Goal: Navigation & Orientation: Find specific page/section

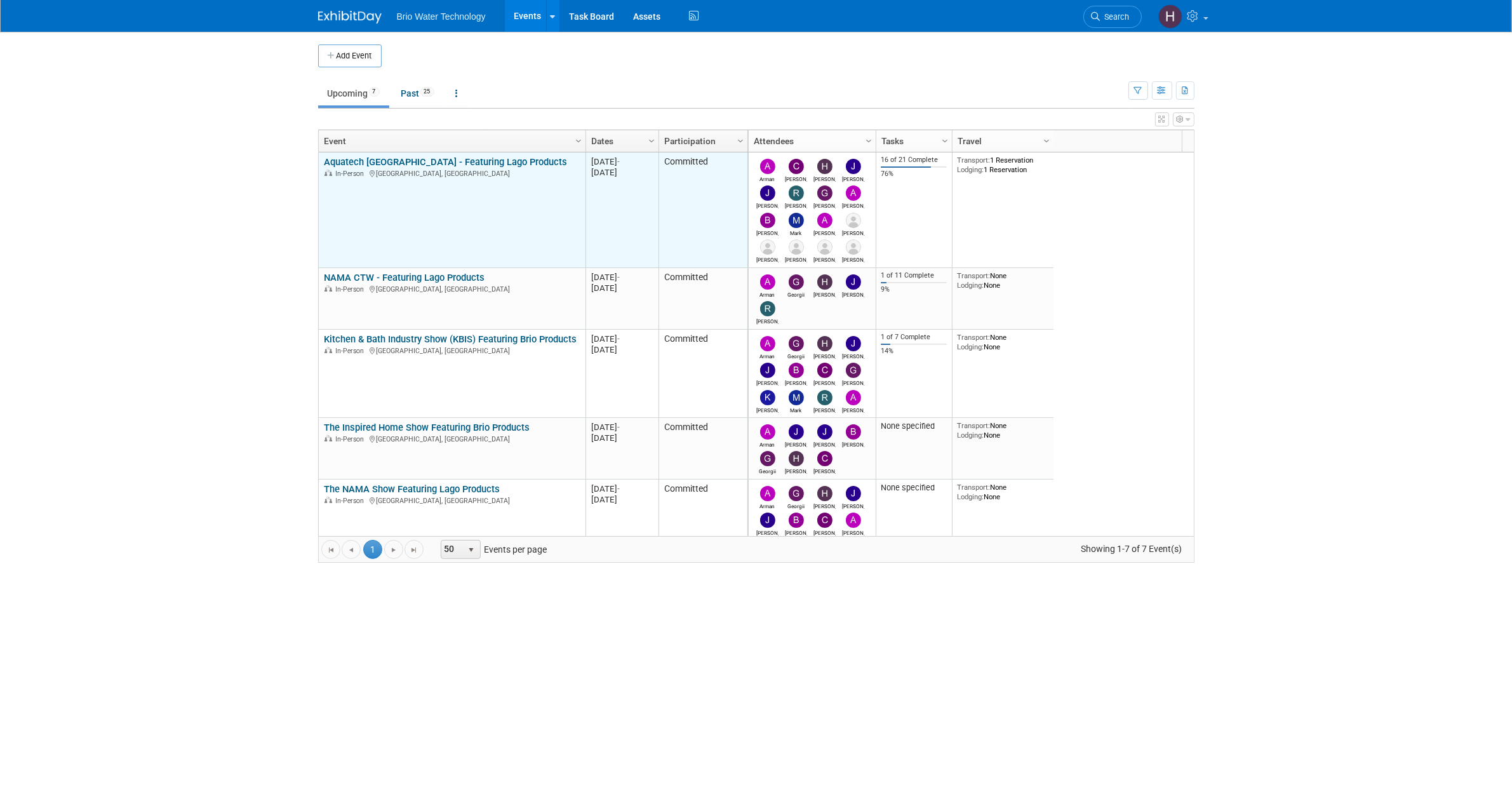
click at [465, 157] on link "Aquatech [GEOGRAPHIC_DATA] - Featuring Lago Products" at bounding box center [445, 162] width 243 height 11
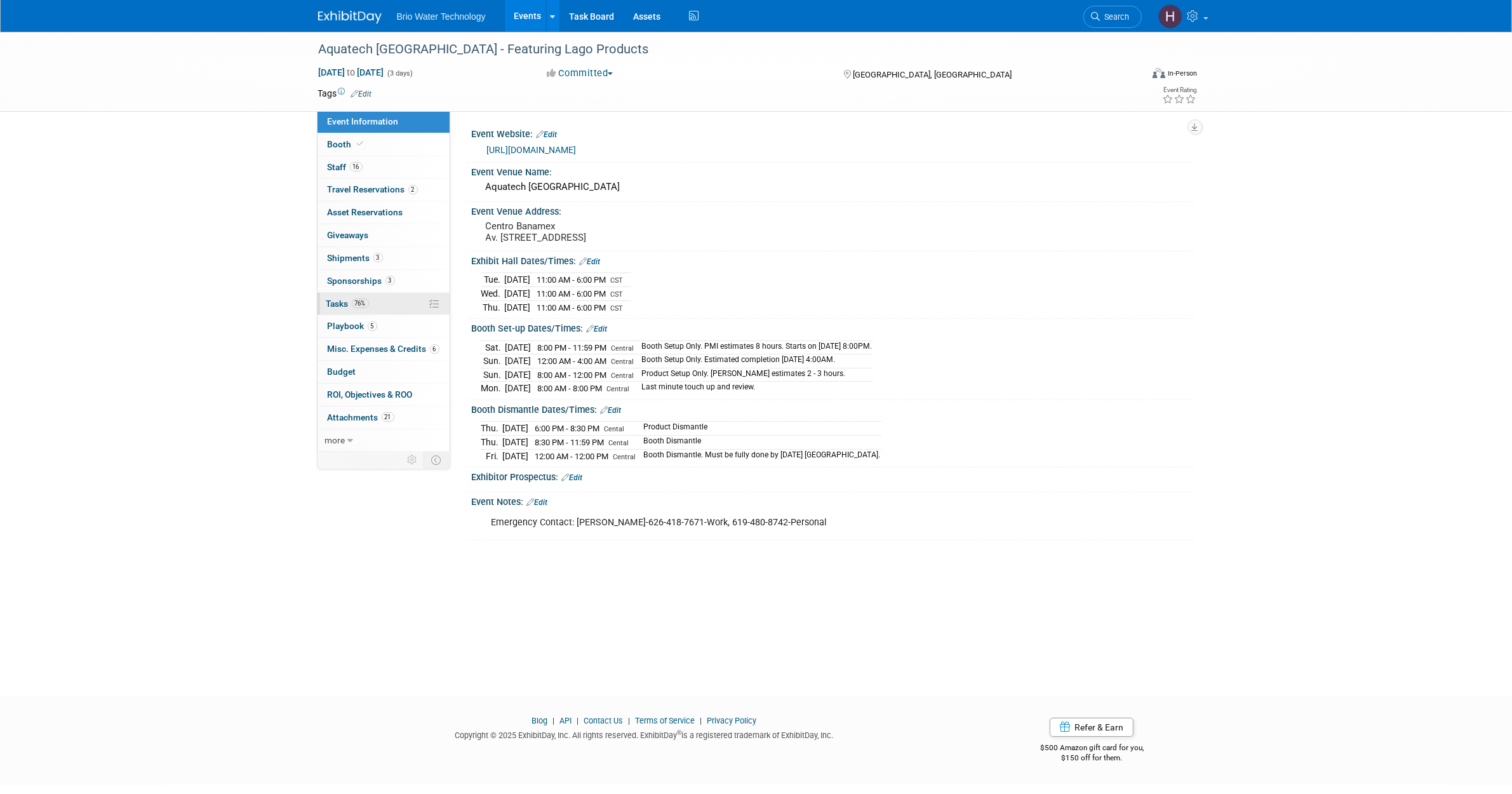
click at [375, 310] on link "76% Tasks 76%" at bounding box center [383, 304] width 132 height 22
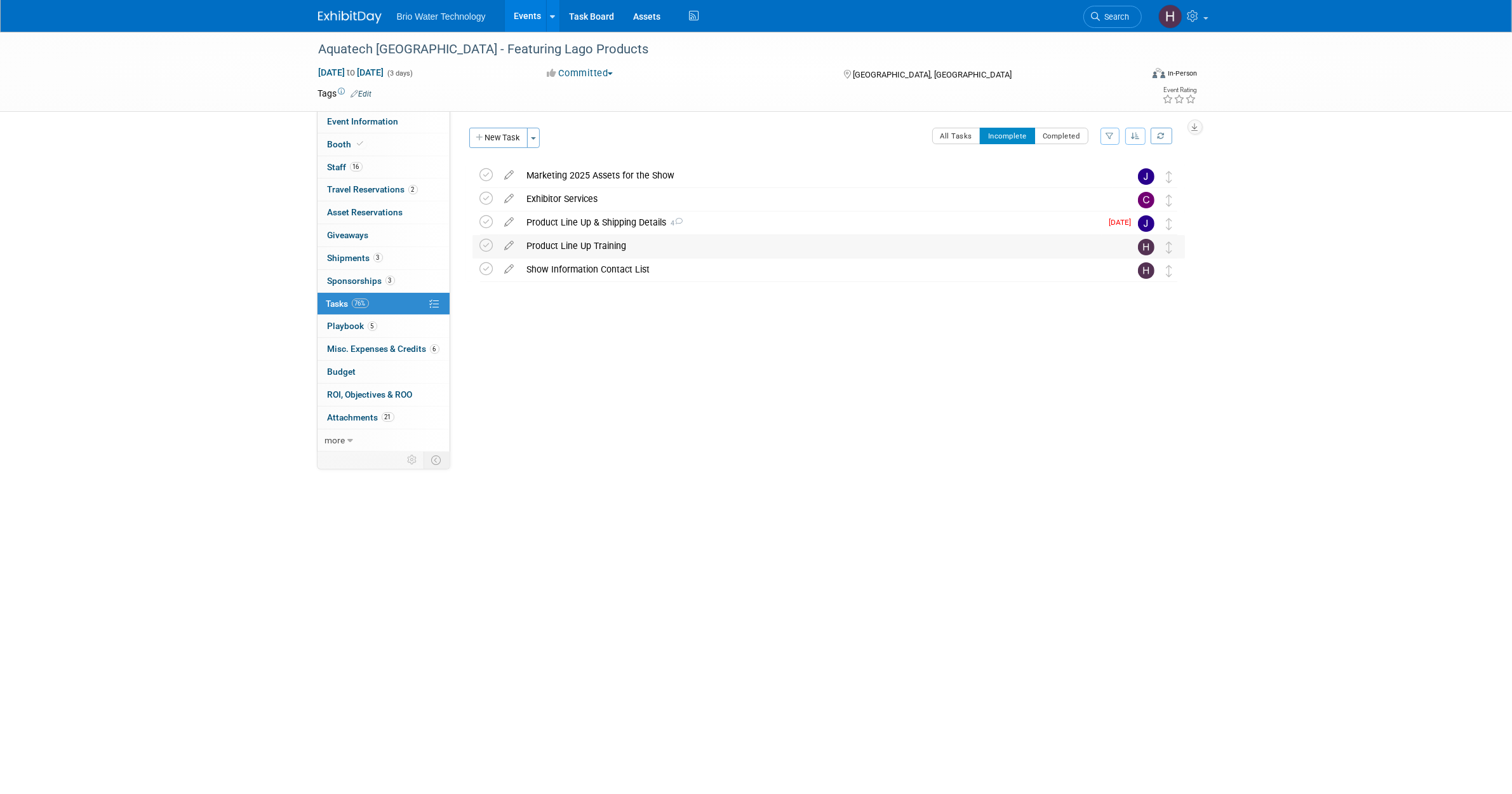
click at [818, 254] on div "Product Line Up Training" at bounding box center [817, 246] width 592 height 22
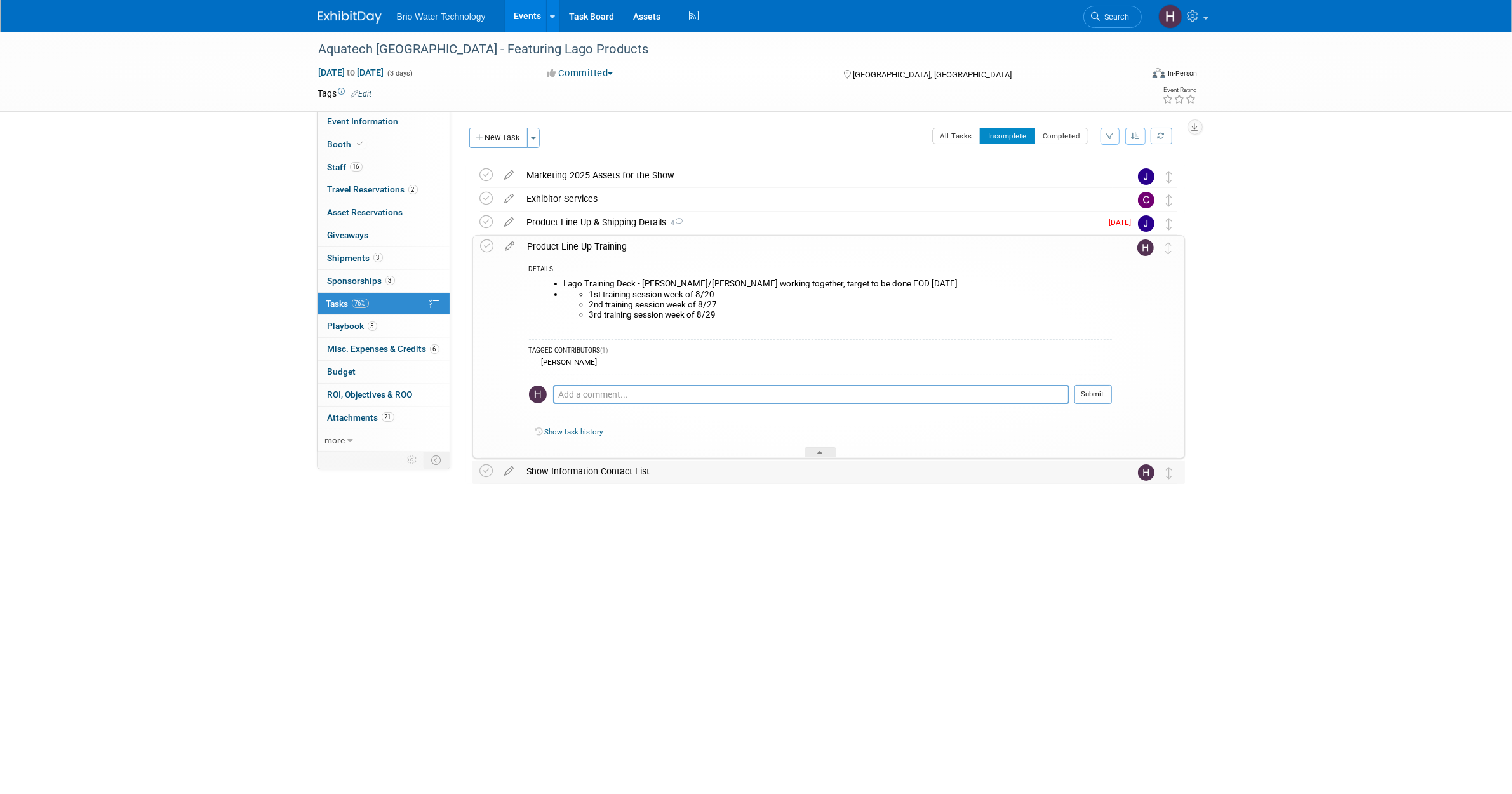
click at [572, 470] on div "Show Information Contact List" at bounding box center [817, 471] width 592 height 22
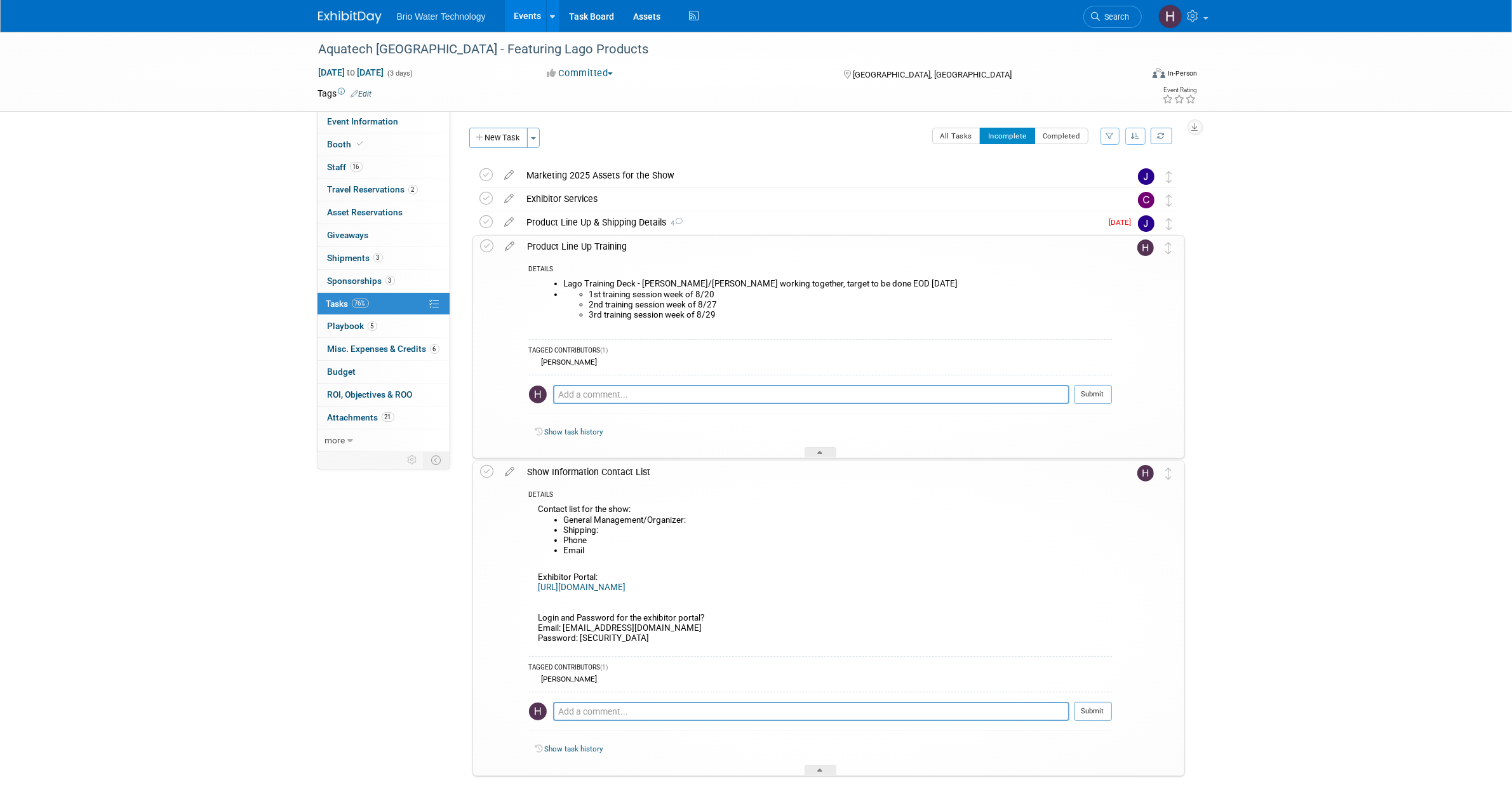
scroll to position [61, 0]
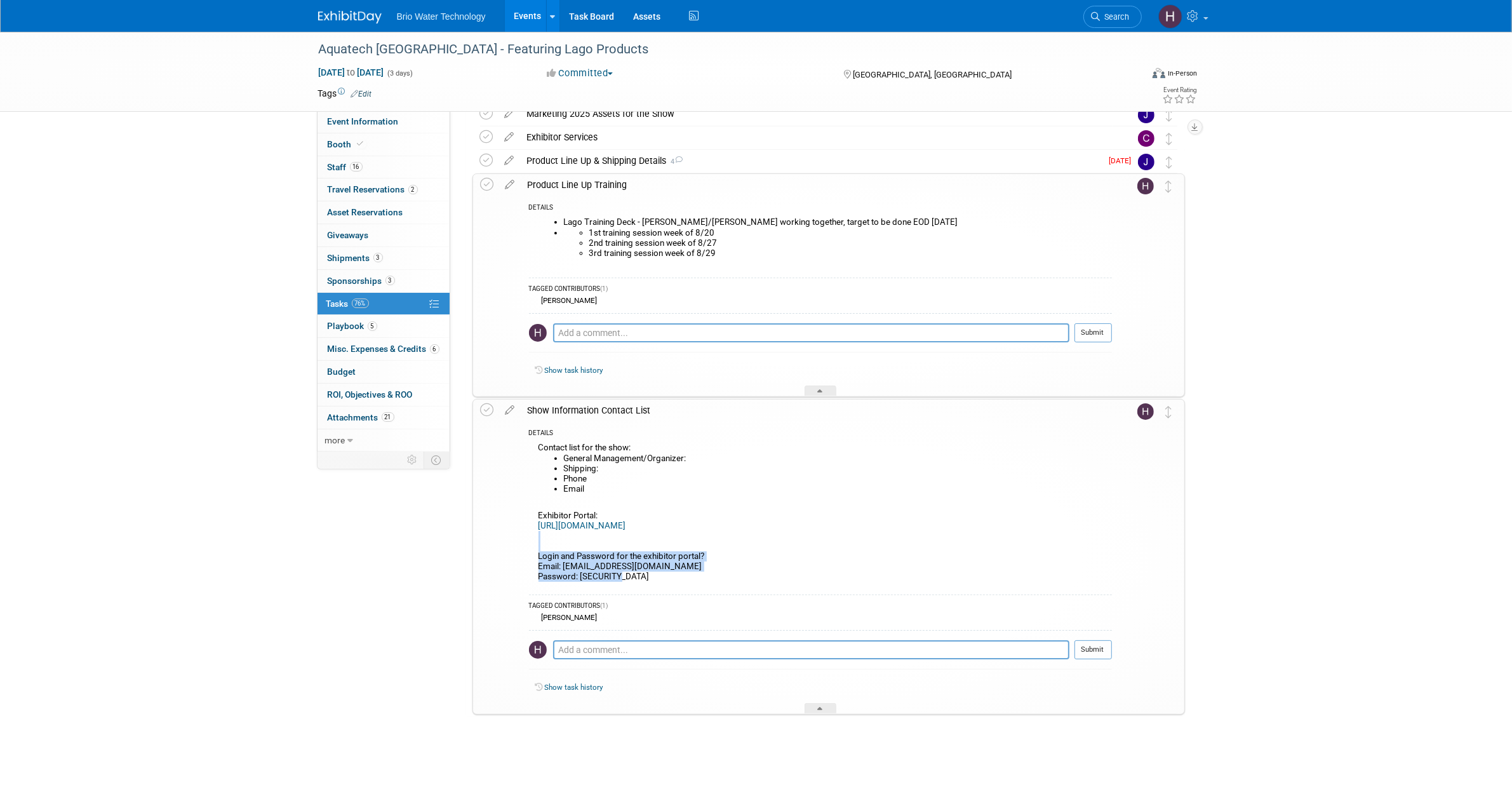
drag, startPoint x: 568, startPoint y: 548, endPoint x: 772, endPoint y: 575, distance: 205.8
click at [772, 575] on div "Contact list for the show: General Management/Organizer: Shipping: Phone Email …" at bounding box center [821, 514] width 583 height 149
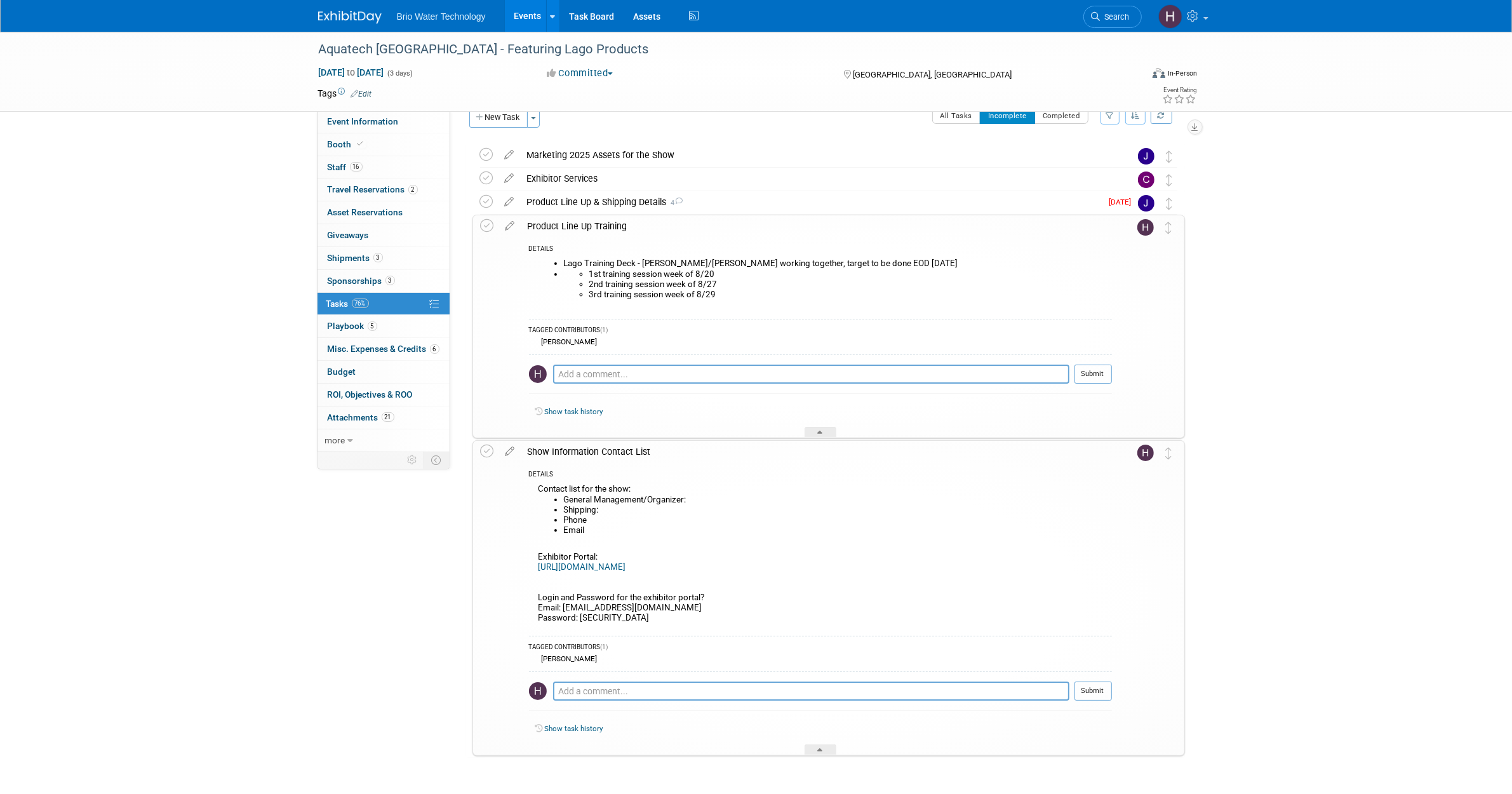
scroll to position [0, 0]
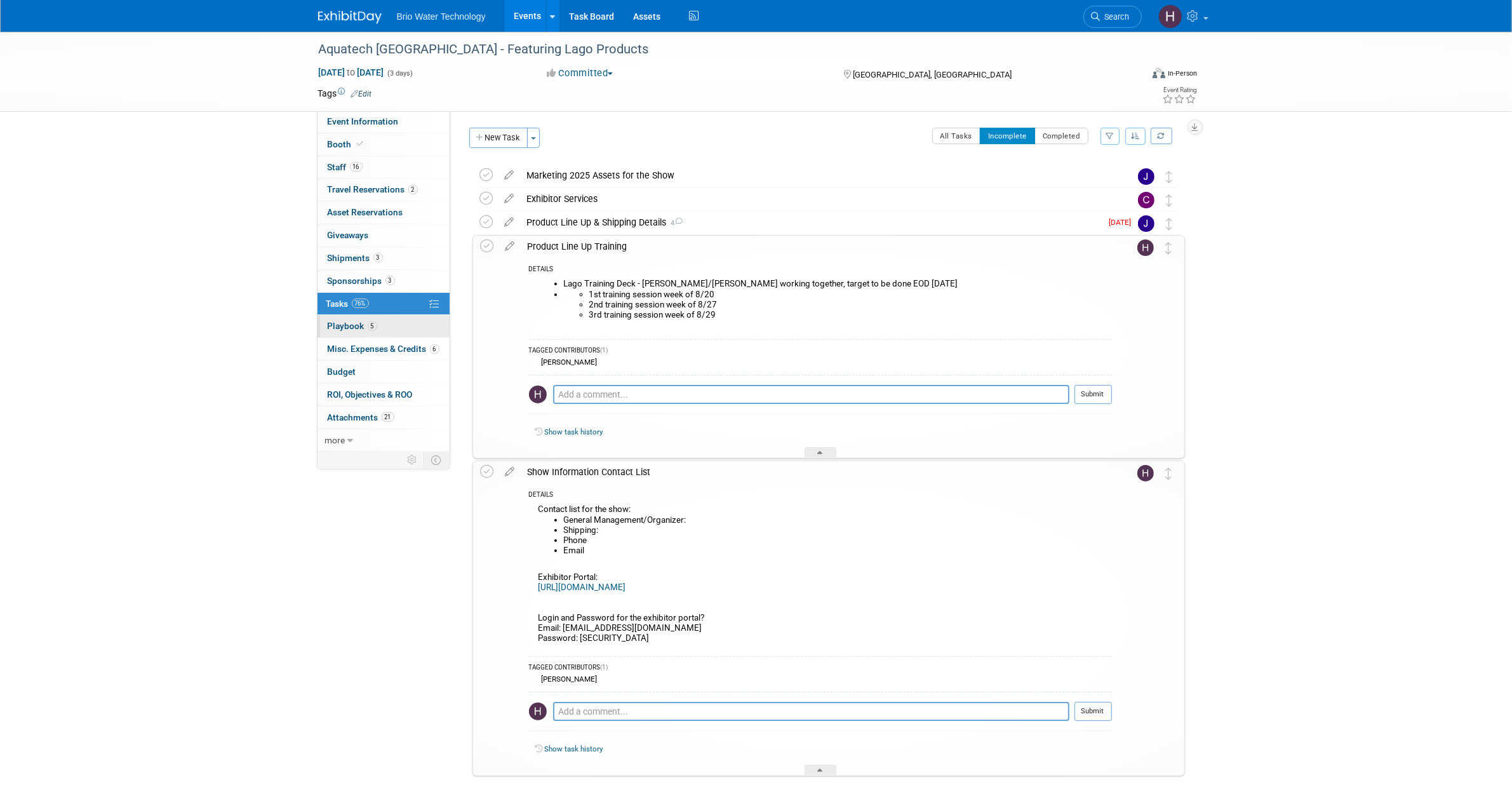
click at [357, 328] on span "Playbook 5" at bounding box center [352, 326] width 49 height 10
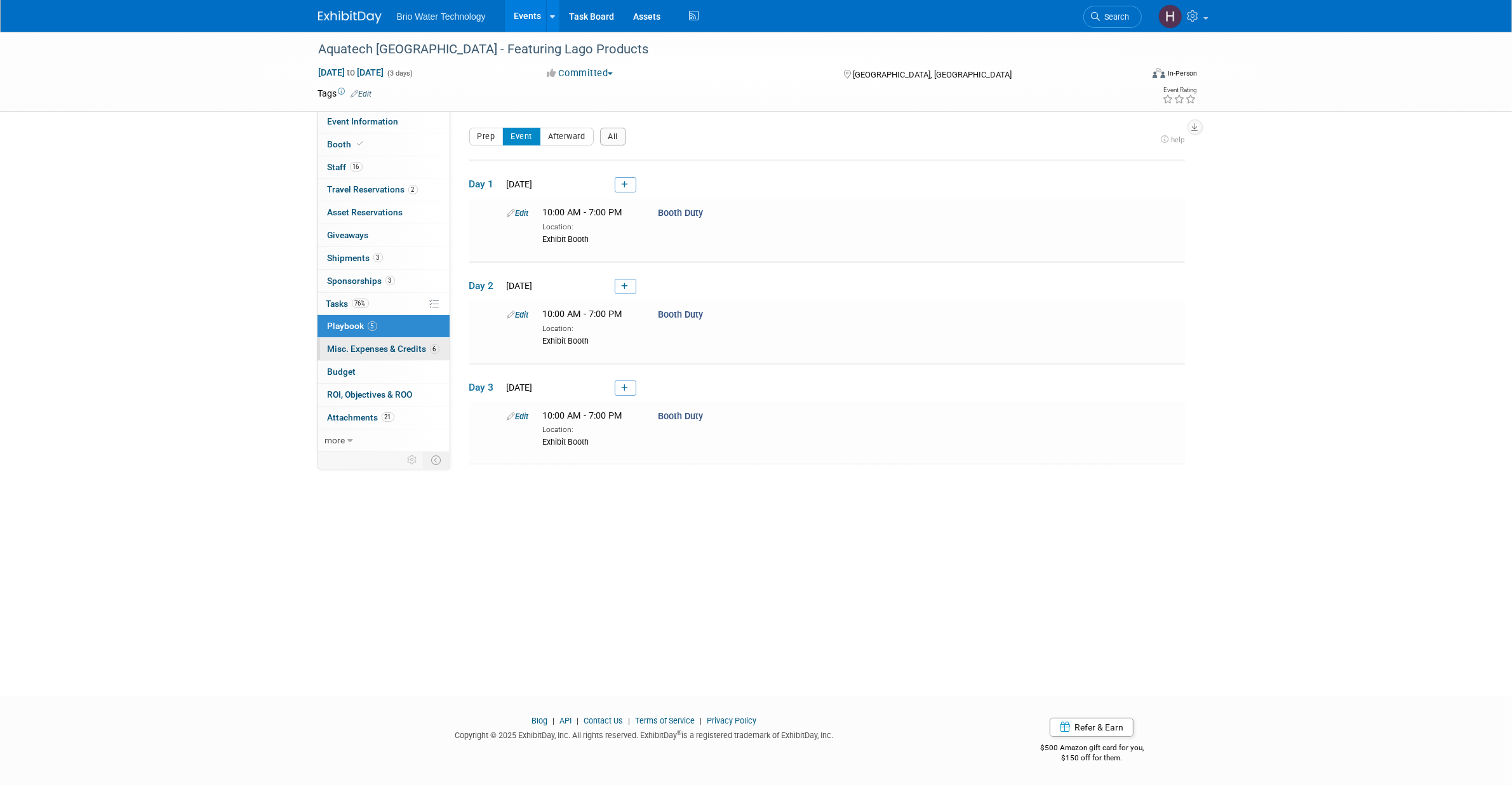
click at [375, 348] on span "Misc. Expenses & Credits 6" at bounding box center [383, 349] width 112 height 10
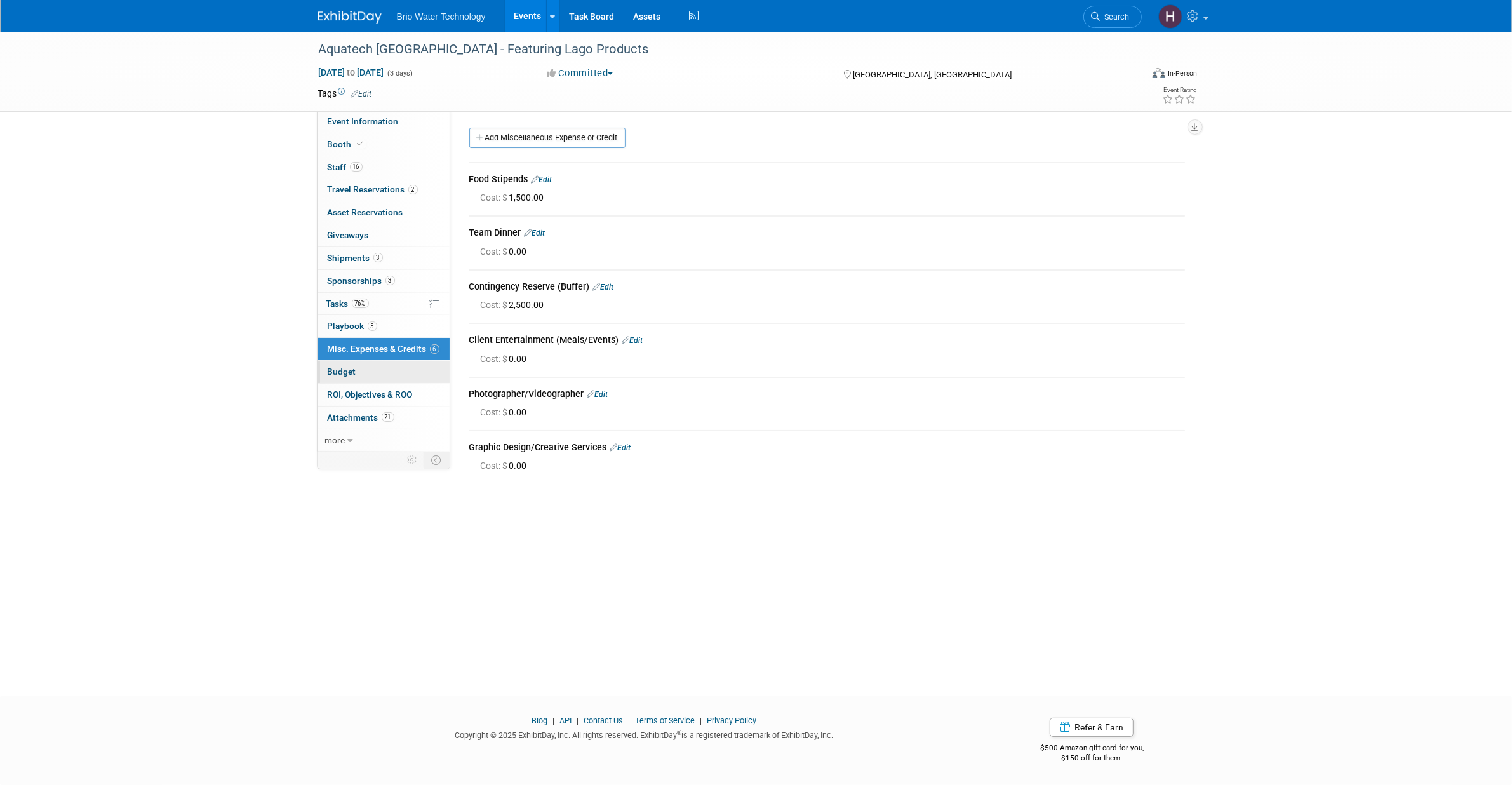
click at [348, 371] on span "Budget" at bounding box center [342, 372] width 29 height 10
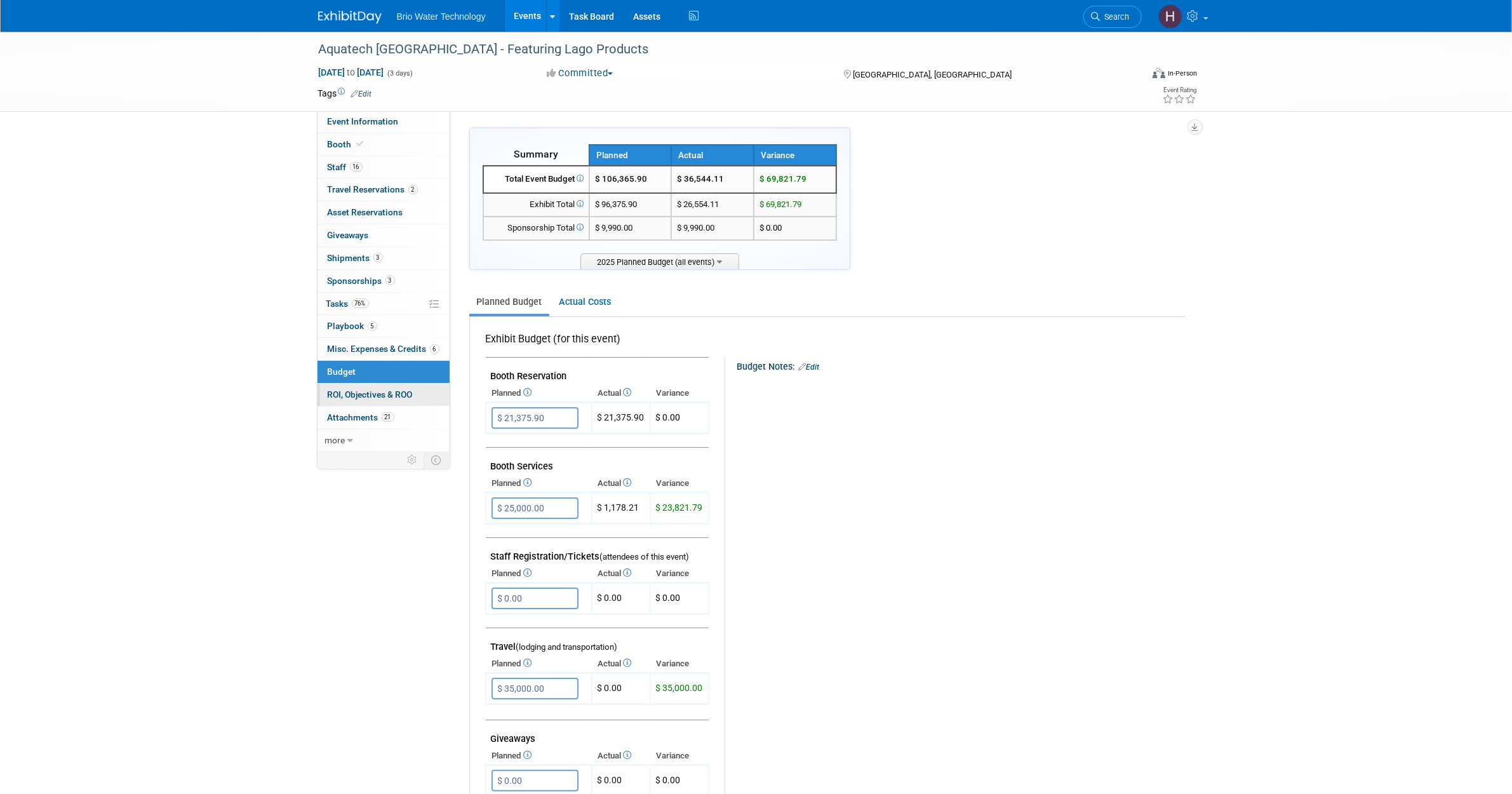
click at [365, 395] on span "ROI, Objectives & ROO 0" at bounding box center [370, 394] width 85 height 10
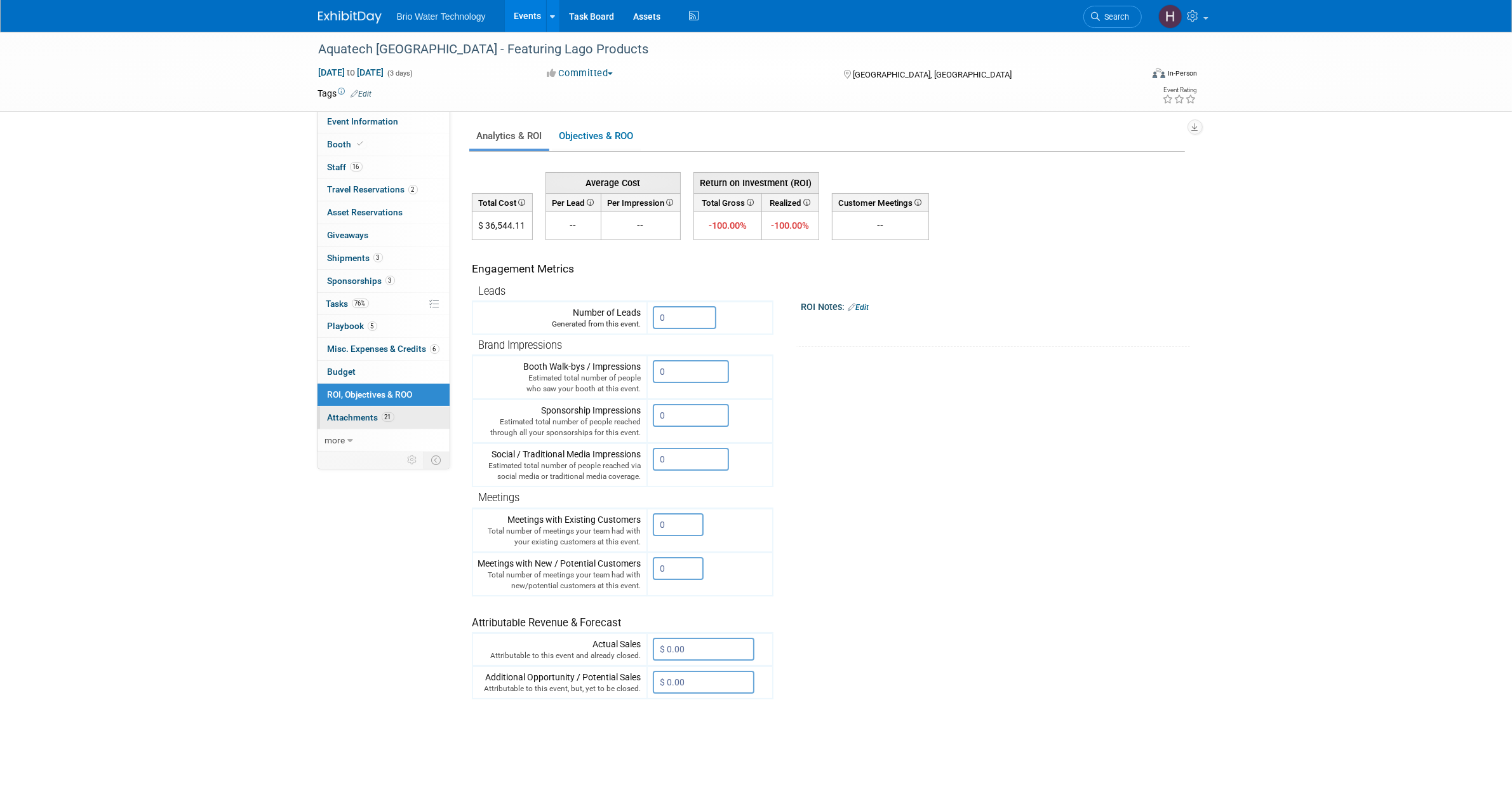
click at [353, 419] on span "Attachments 21" at bounding box center [361, 417] width 67 height 10
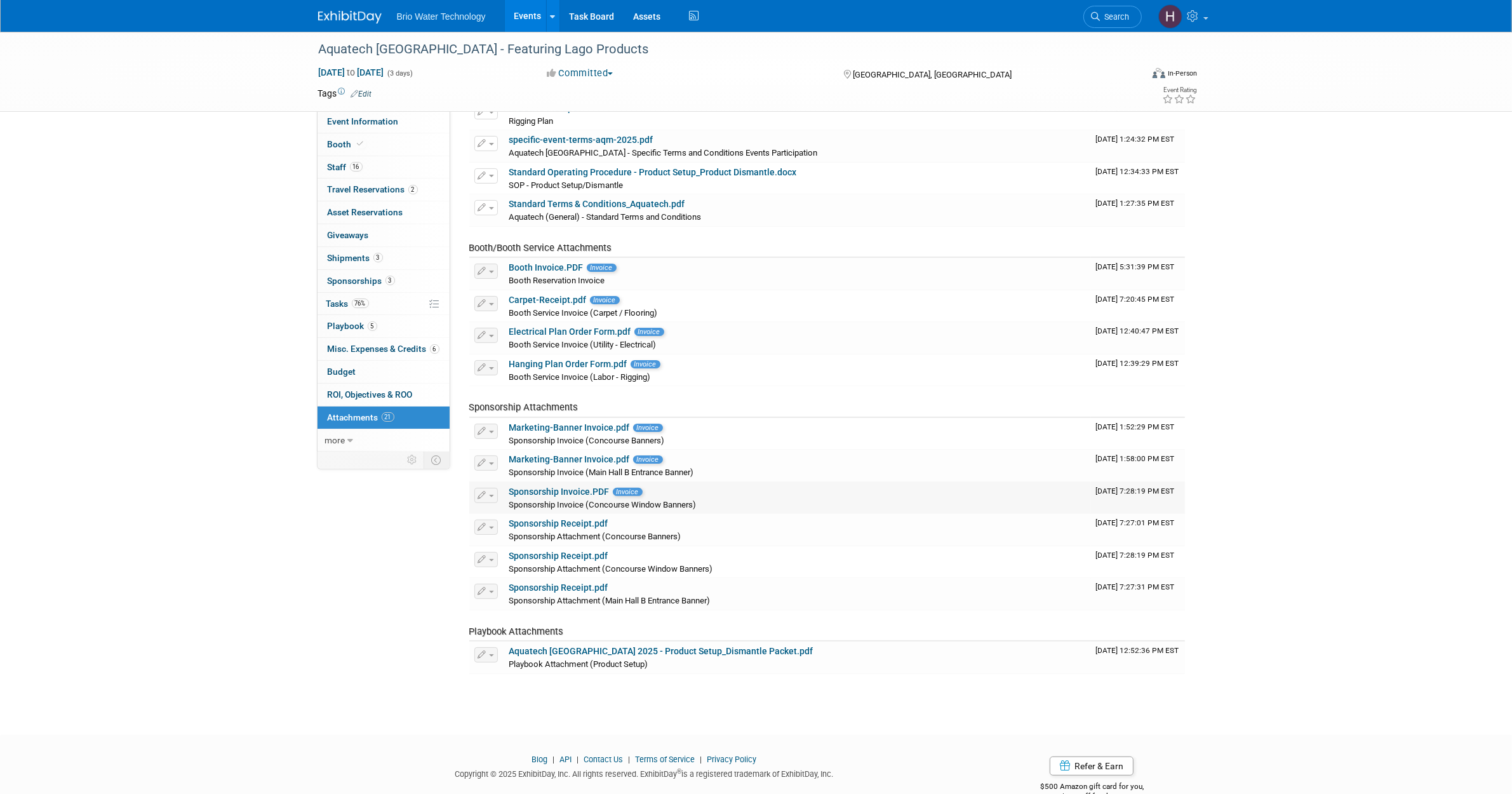
scroll to position [312, 0]
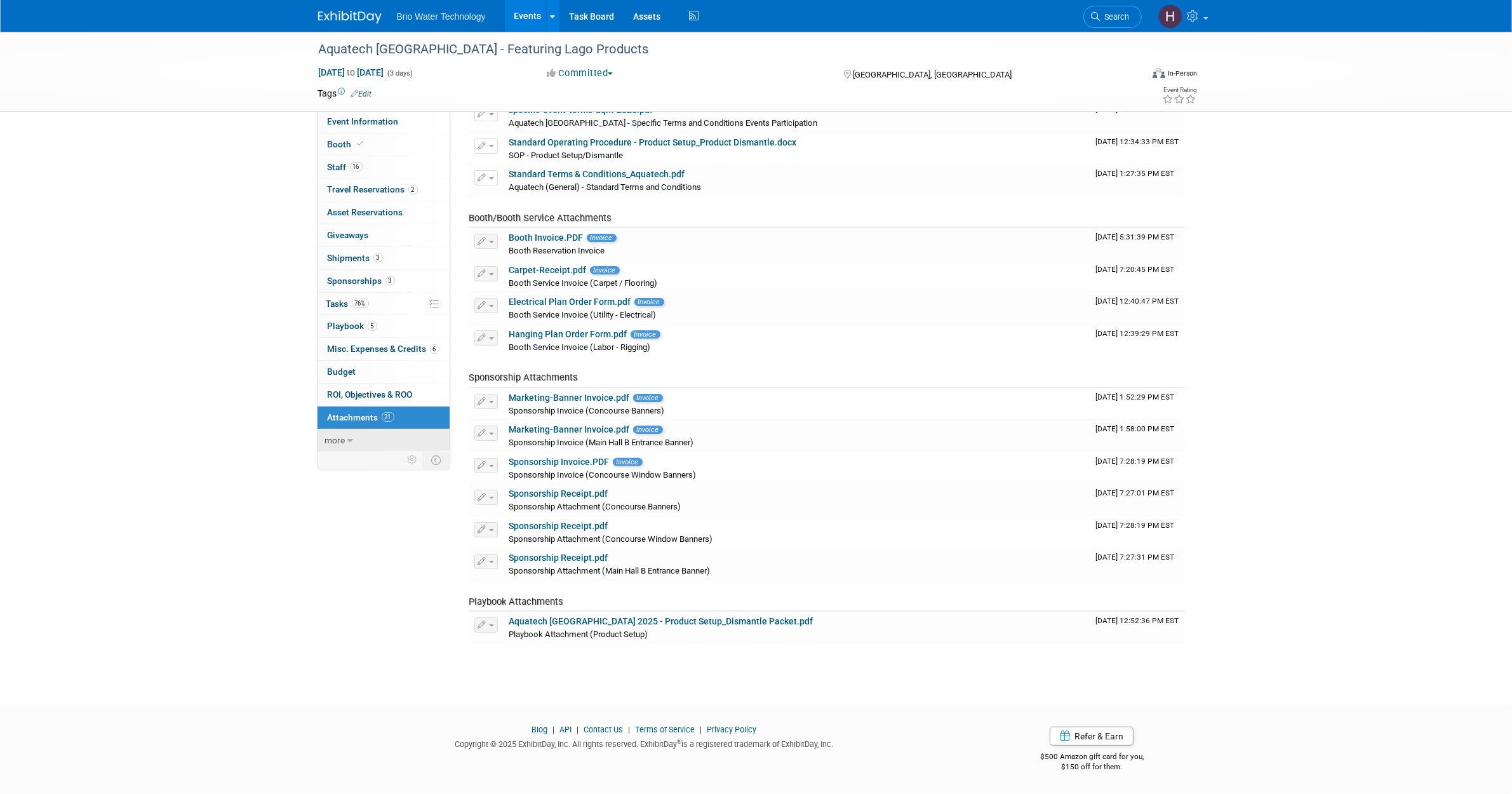
click at [357, 440] on link "more" at bounding box center [383, 440] width 132 height 22
click at [414, 464] on span "Event Binder (.pdf export)" at bounding box center [378, 463] width 101 height 10
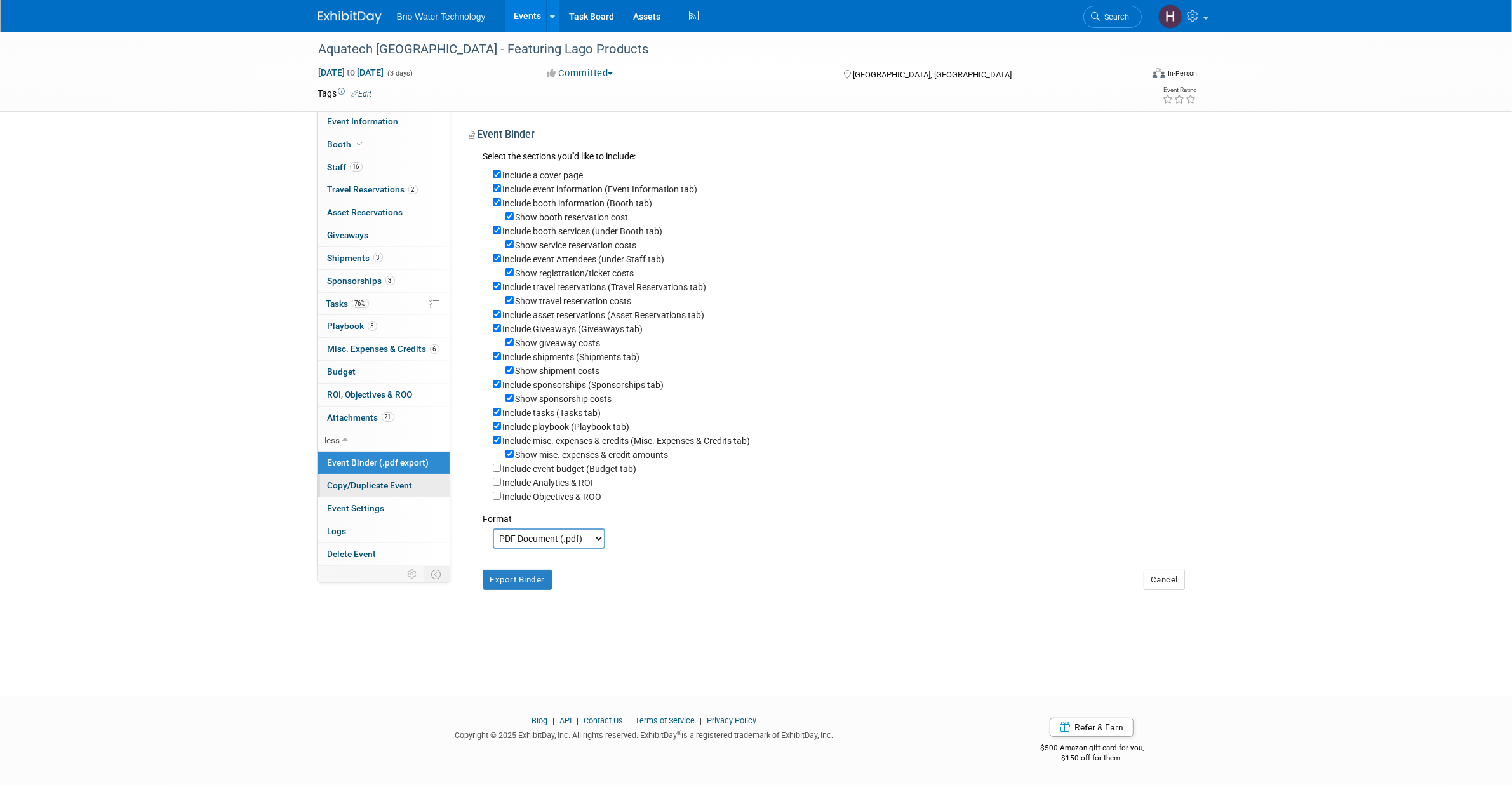
click at [388, 483] on span "Copy/Duplicate Event" at bounding box center [370, 485] width 85 height 10
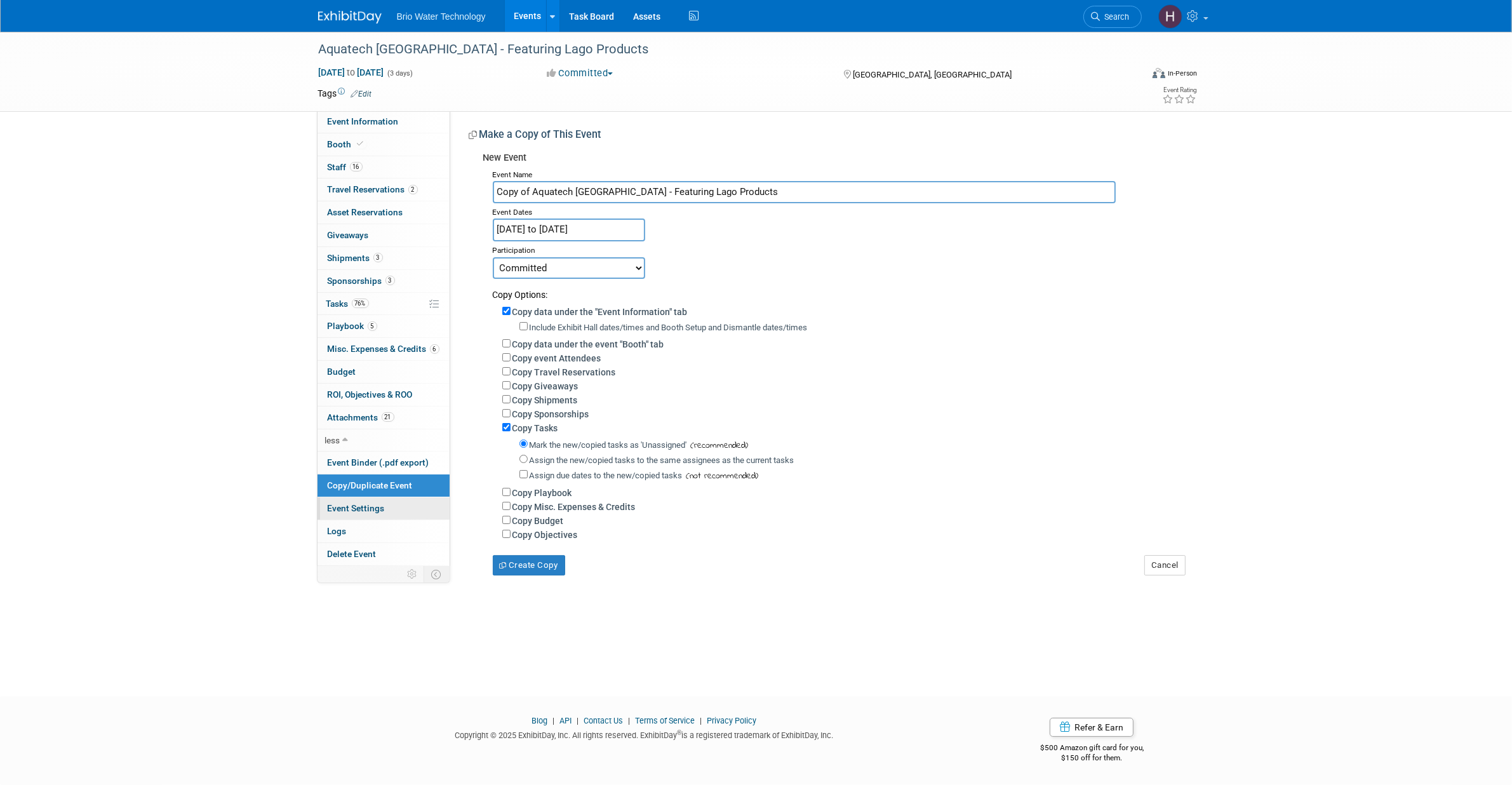
click at [379, 503] on link "Event Settings" at bounding box center [383, 509] width 132 height 22
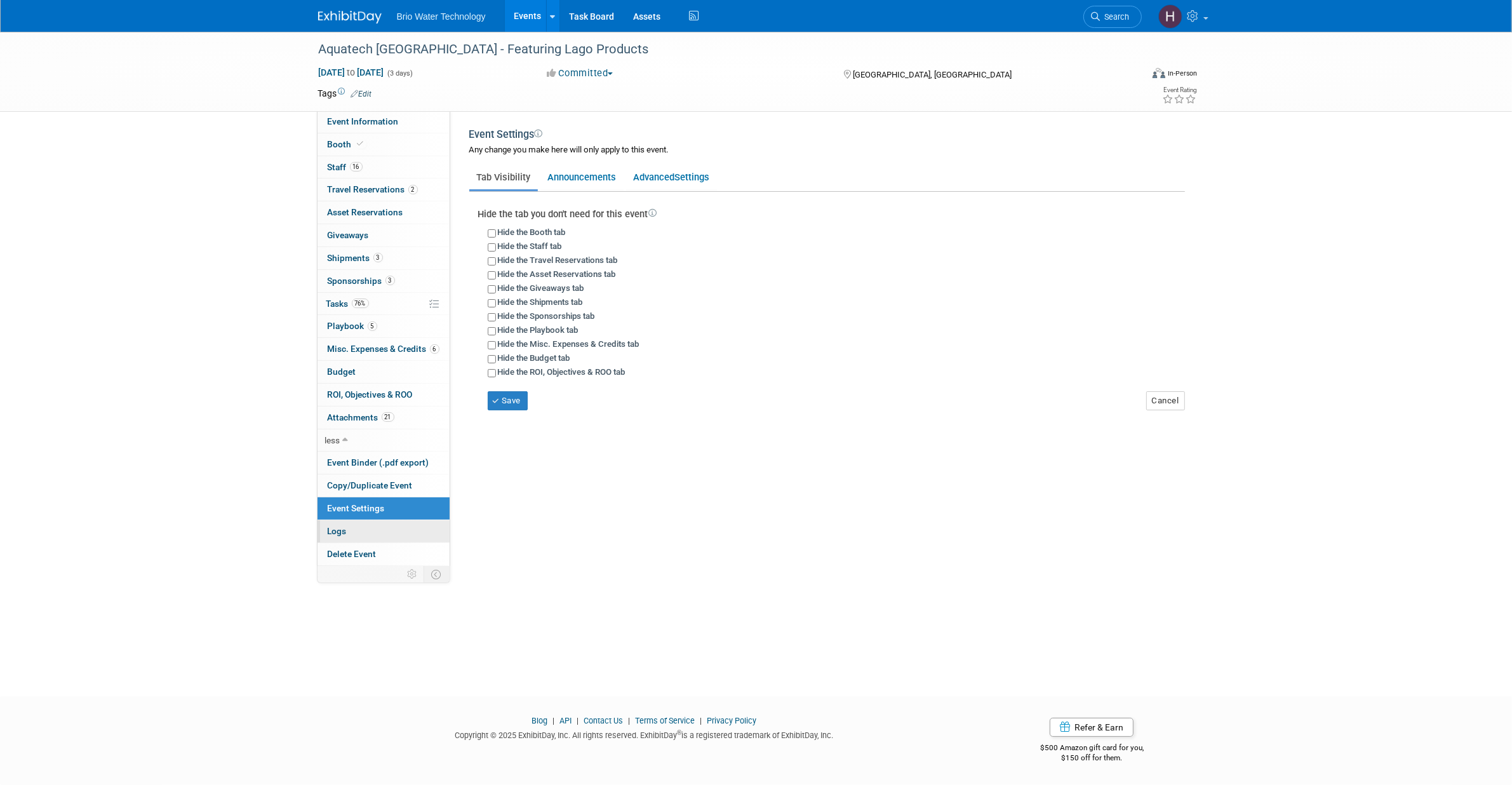
click at [367, 525] on link "Logs" at bounding box center [383, 531] width 132 height 22
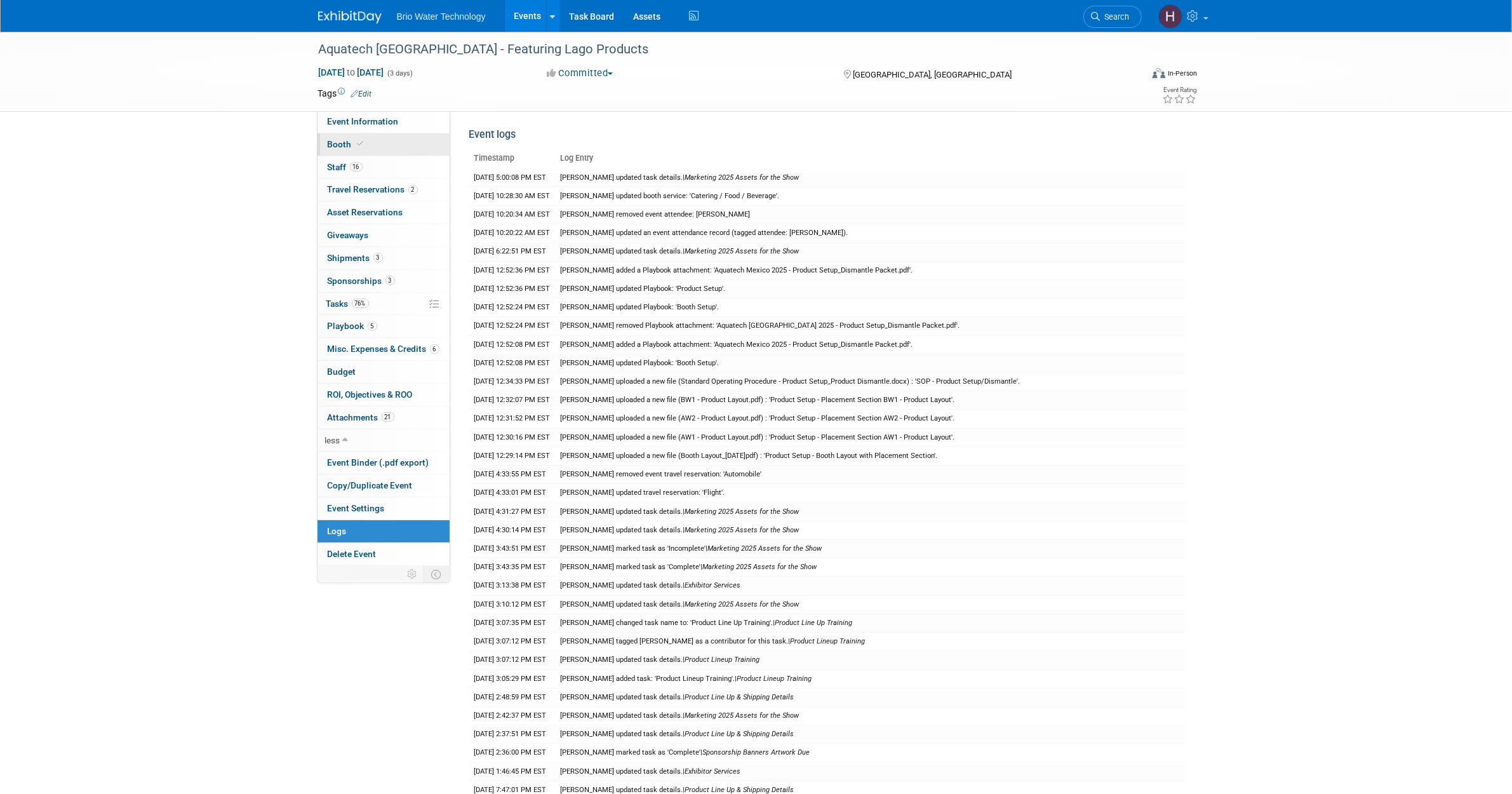
click at [398, 138] on link "Booth" at bounding box center [383, 144] width 132 height 22
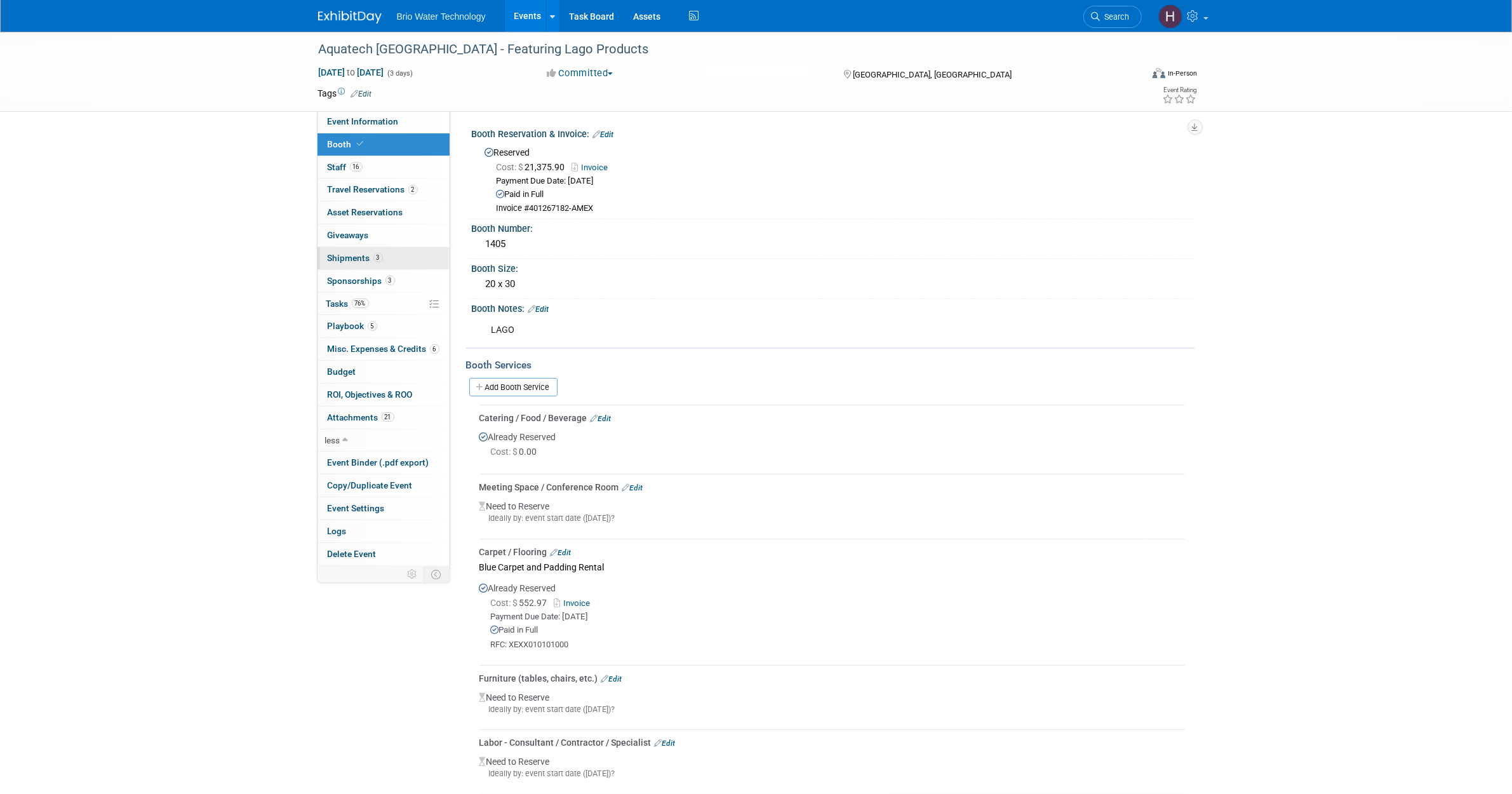
click at [348, 253] on span "Shipments 3" at bounding box center [356, 258] width 55 height 10
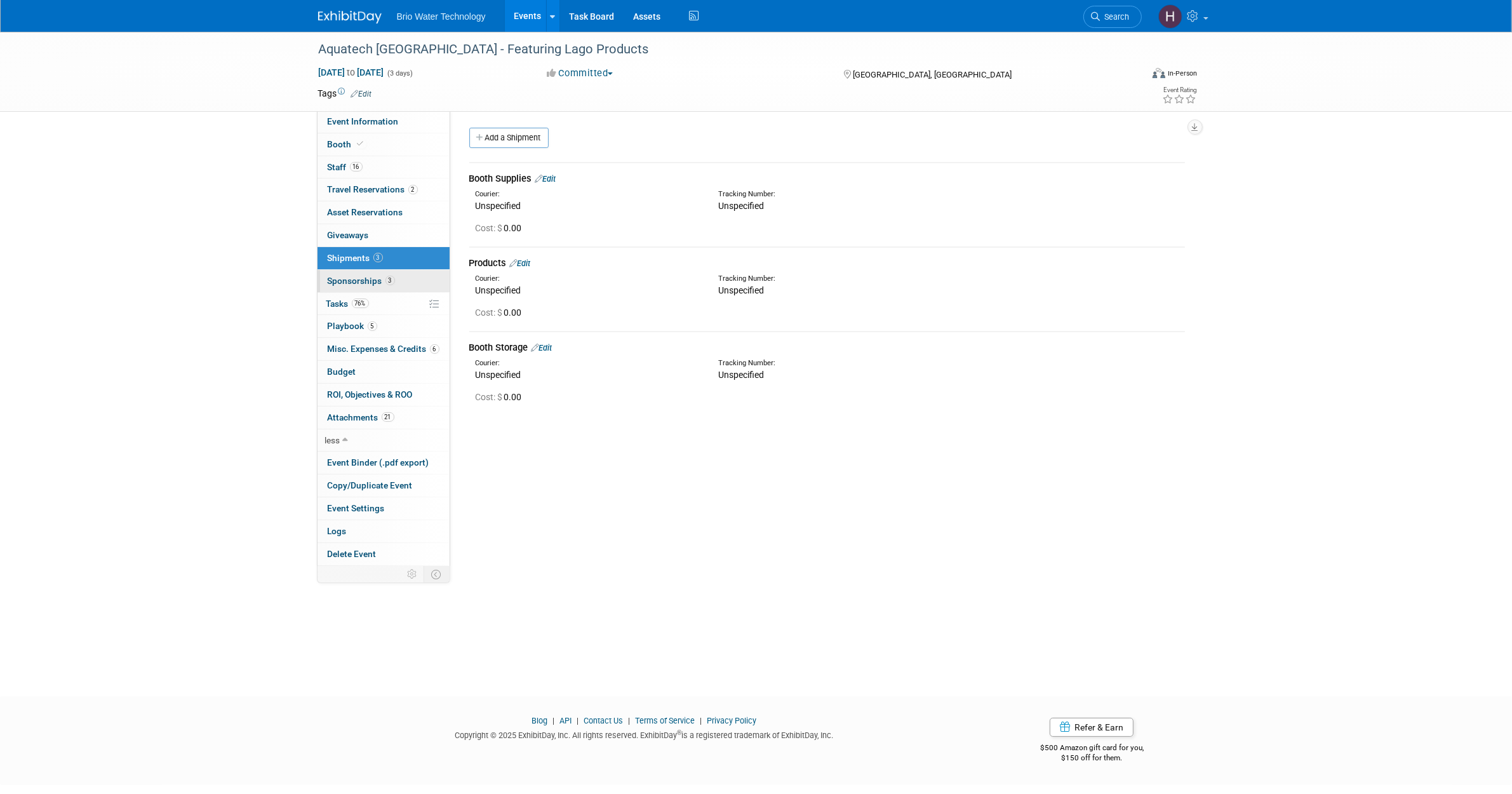
click at [366, 272] on link "3 Sponsorships 3" at bounding box center [383, 281] width 132 height 22
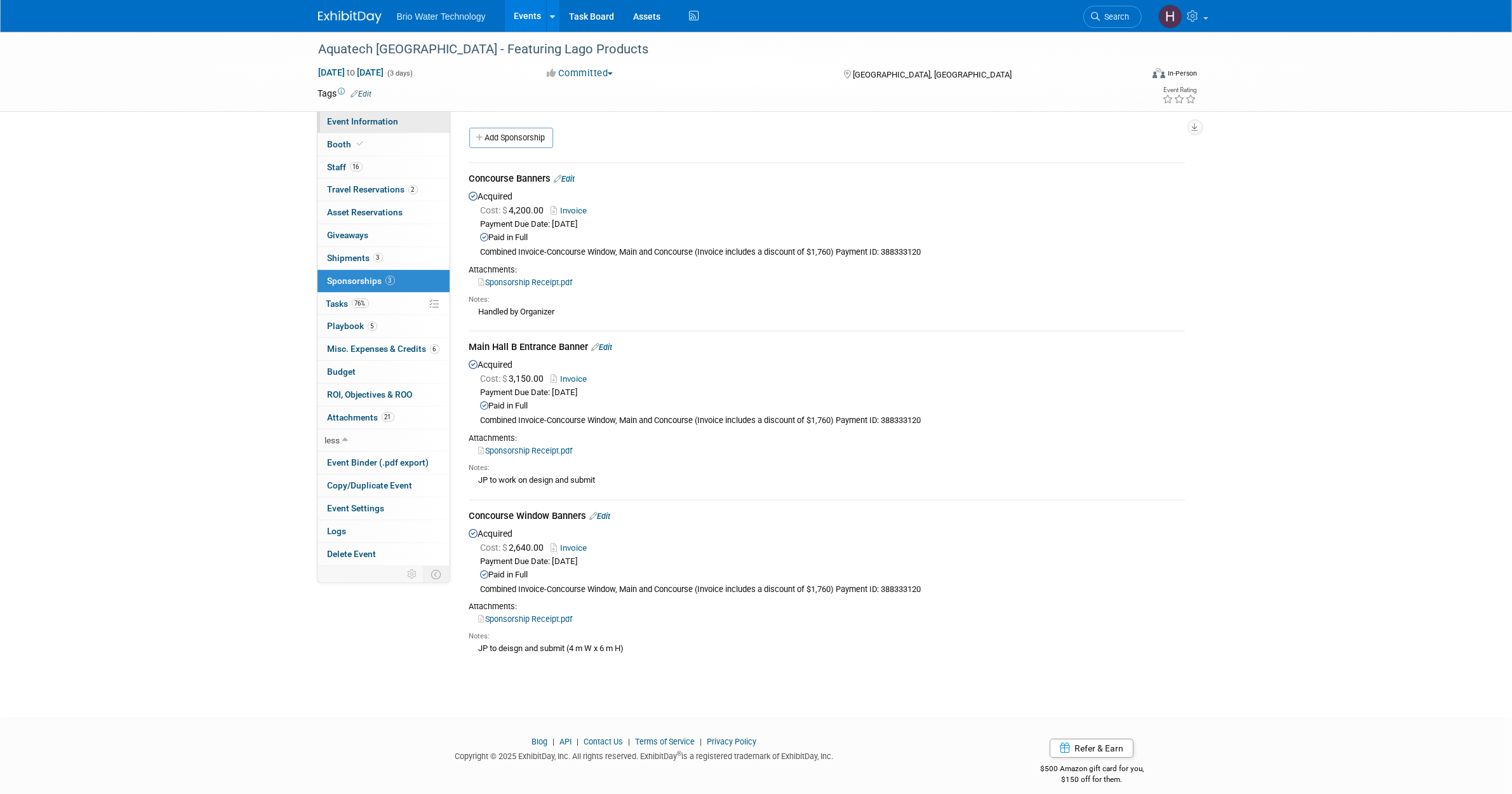
click at [388, 125] on span "Event Information" at bounding box center [363, 121] width 71 height 10
